Goal: Find specific page/section: Find specific page/section

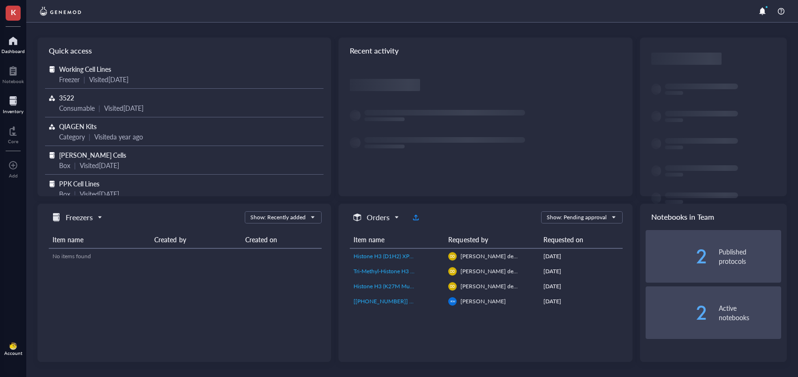
drag, startPoint x: 0, startPoint y: 0, endPoint x: 23, endPoint y: 112, distance: 114.5
click at [23, 112] on div "Inventory" at bounding box center [13, 104] width 26 height 26
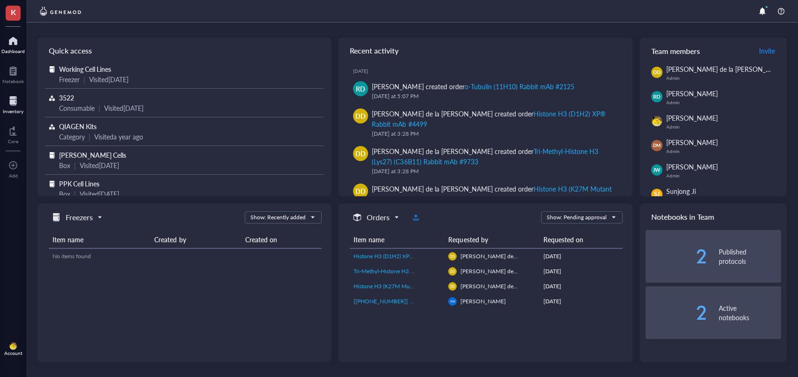
click at [14, 103] on div at bounding box center [13, 100] width 21 height 15
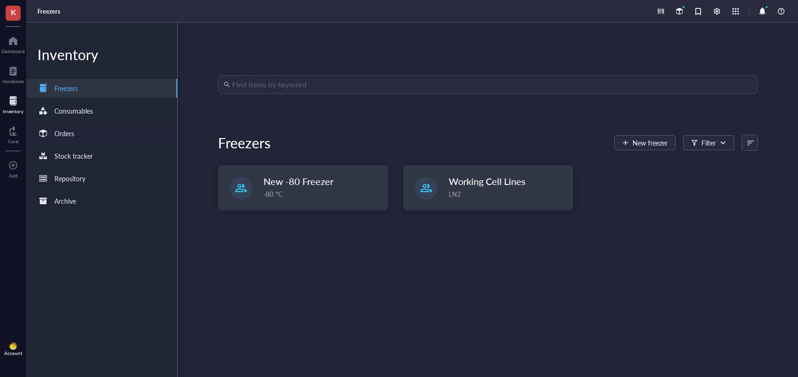
click at [116, 135] on div "Orders" at bounding box center [101, 133] width 151 height 19
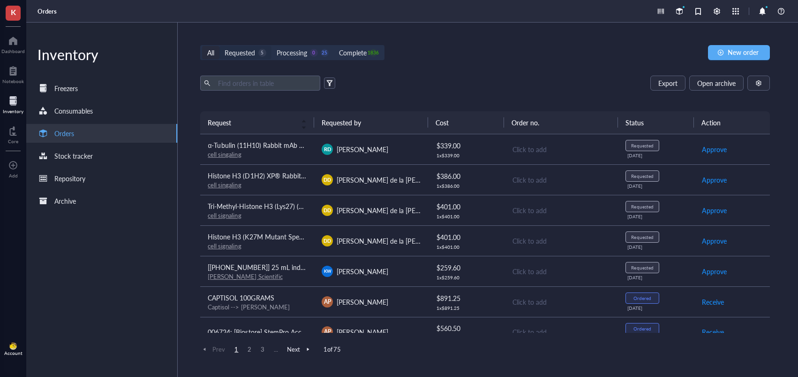
drag, startPoint x: 243, startPoint y: 56, endPoint x: 252, endPoint y: 55, distance: 9.4
click at [243, 56] on div "Requested" at bounding box center [240, 52] width 30 height 10
click at [220, 46] on input "Requested 5" at bounding box center [220, 46] width 0 height 0
